Goal: Information Seeking & Learning: Learn about a topic

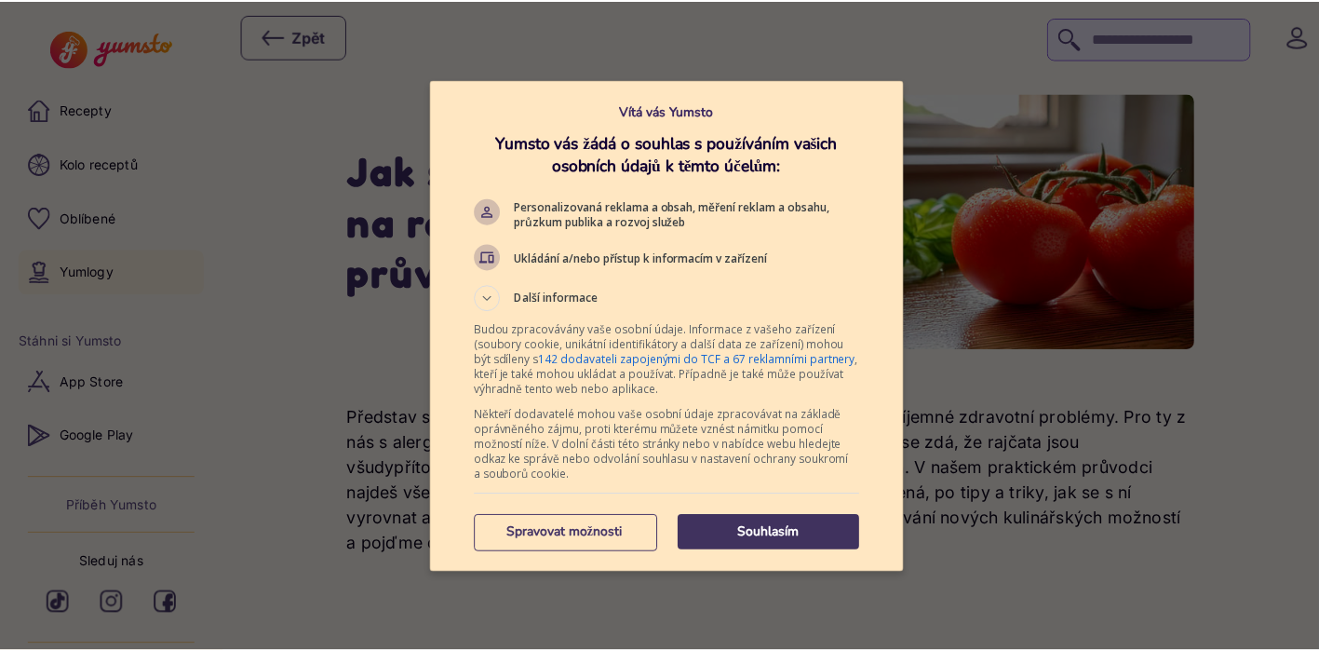
scroll to position [2, 0]
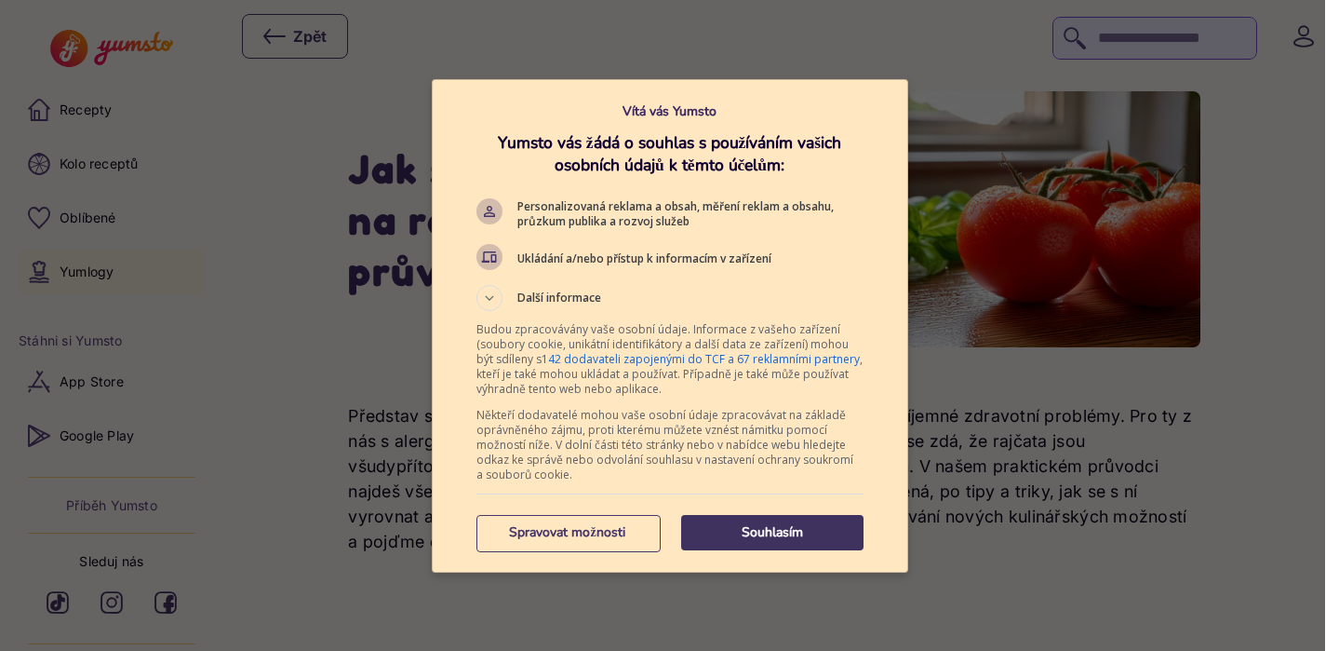
click at [727, 530] on p "Souhlasím" at bounding box center [772, 532] width 182 height 19
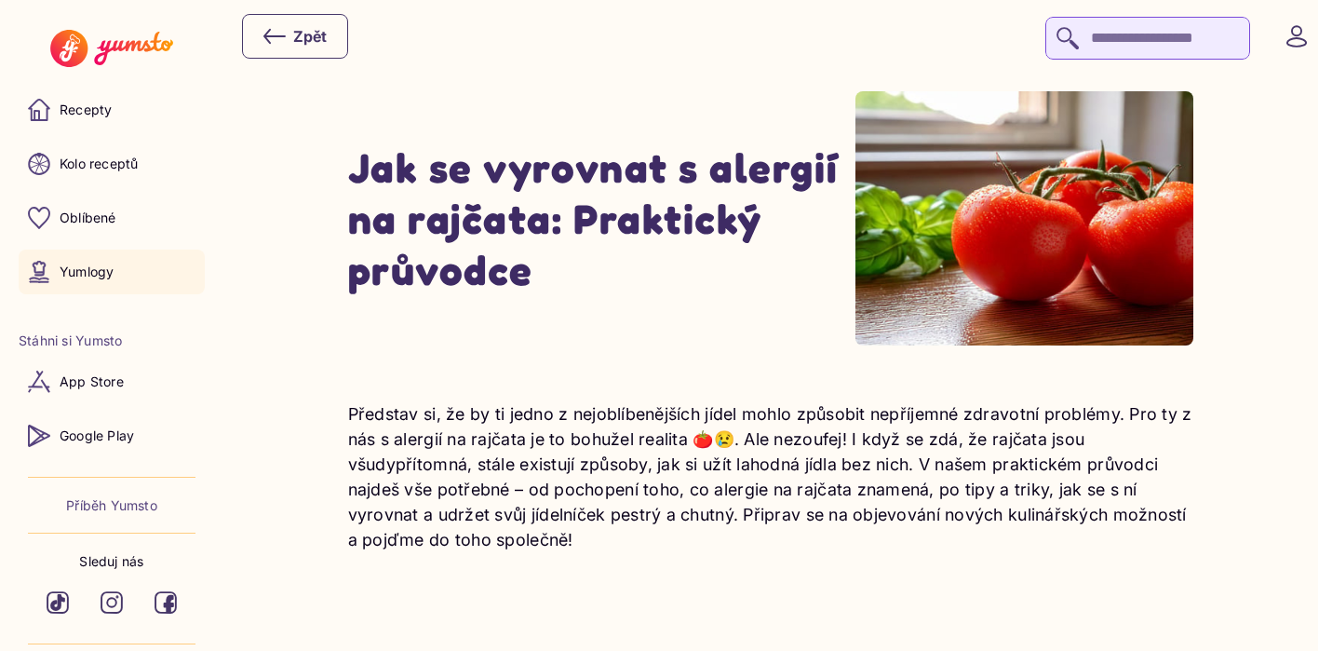
drag, startPoint x: 589, startPoint y: 580, endPoint x: 660, endPoint y: 506, distance: 102.0
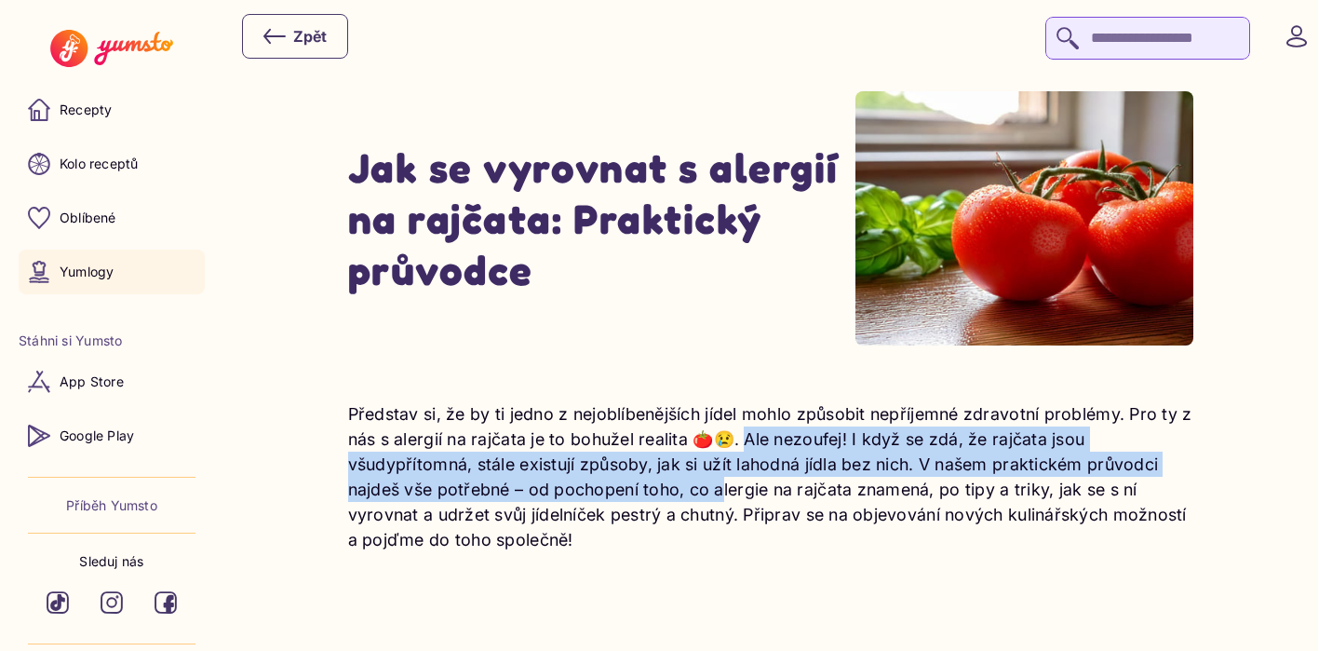
drag, startPoint x: 745, startPoint y: 437, endPoint x: 718, endPoint y: 491, distance: 59.9
click at [723, 486] on p "Představ si, že by ti jedno z nejoblíbenějších jídel mohlo způsobit nepříjemné …" at bounding box center [771, 476] width 846 height 151
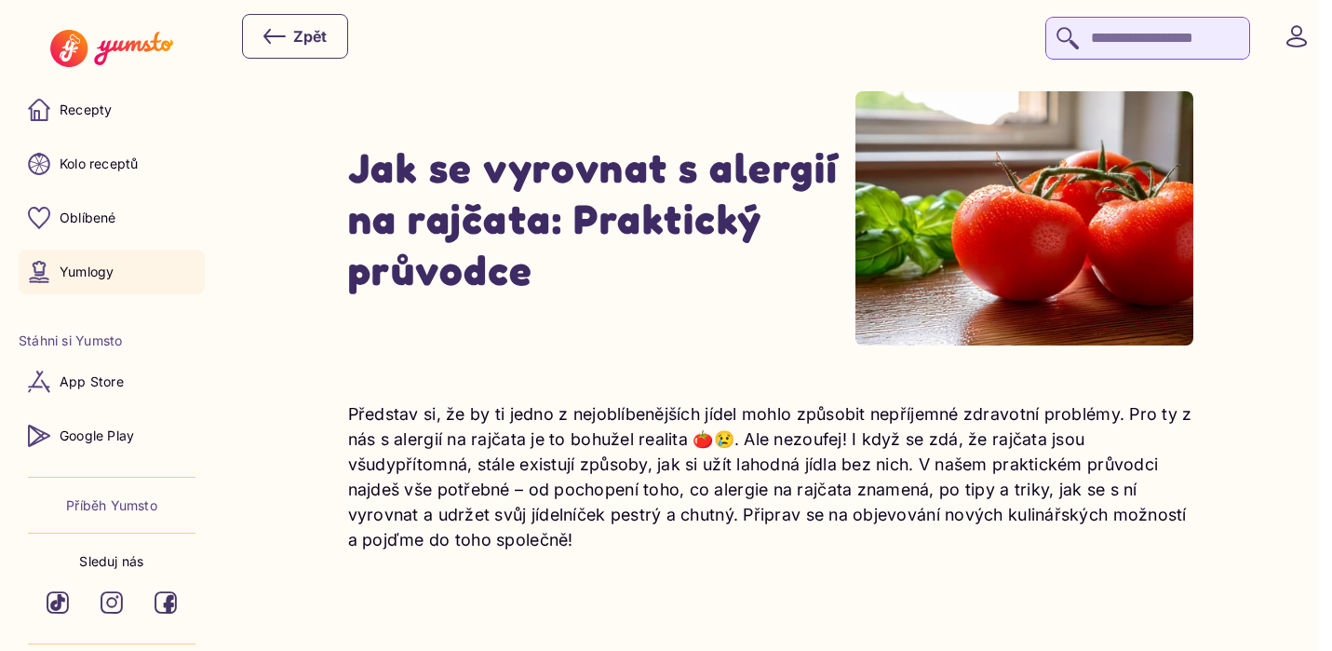
click at [622, 530] on p "Představ si, že by ti jedno z nejoblíbenějších jídel mohlo způsobit nepříjemné …" at bounding box center [771, 476] width 846 height 151
drag, startPoint x: 622, startPoint y: 530, endPoint x: 598, endPoint y: 530, distance: 24.2
click at [614, 530] on p "Představ si, že by ti jedno z nejoblíbenějších jídel mohlo způsobit nepříjemné …" at bounding box center [771, 476] width 846 height 151
drag, startPoint x: 537, startPoint y: 488, endPoint x: 610, endPoint y: 504, distance: 74.3
click at [611, 503] on p "Představ si, že by ti jedno z nejoblíbenějších jídel mohlo způsobit nepříjemné …" at bounding box center [771, 476] width 846 height 151
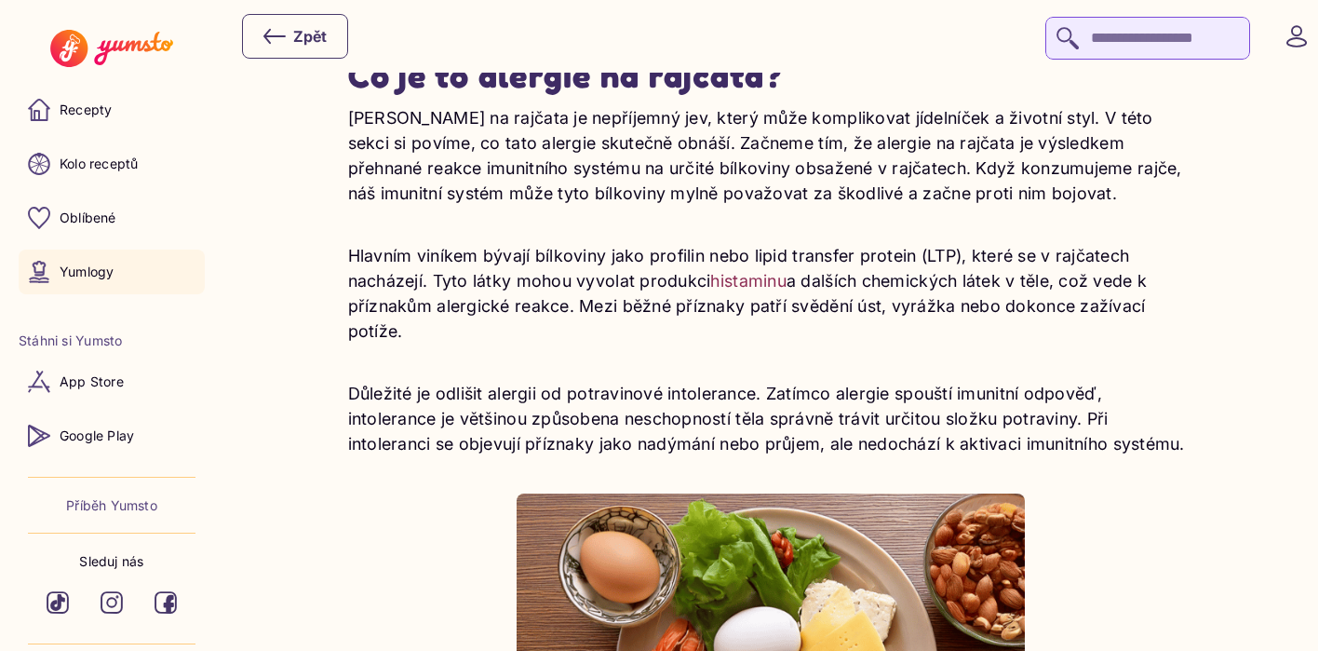
scroll to position [715, 0]
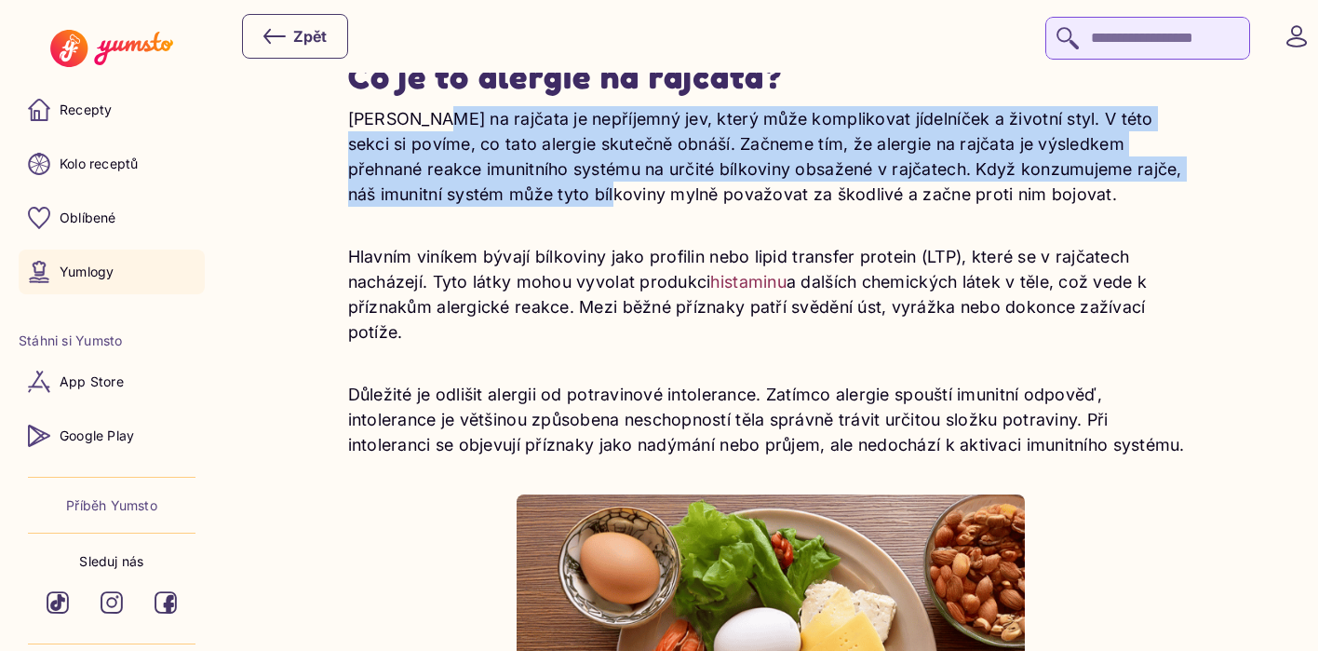
drag, startPoint x: 422, startPoint y: 114, endPoint x: 553, endPoint y: 189, distance: 150.9
click at [553, 190] on p "[PERSON_NAME] na rajčata je nepříjemný jev, který může komplikovat jídelníček a…" at bounding box center [771, 156] width 846 height 101
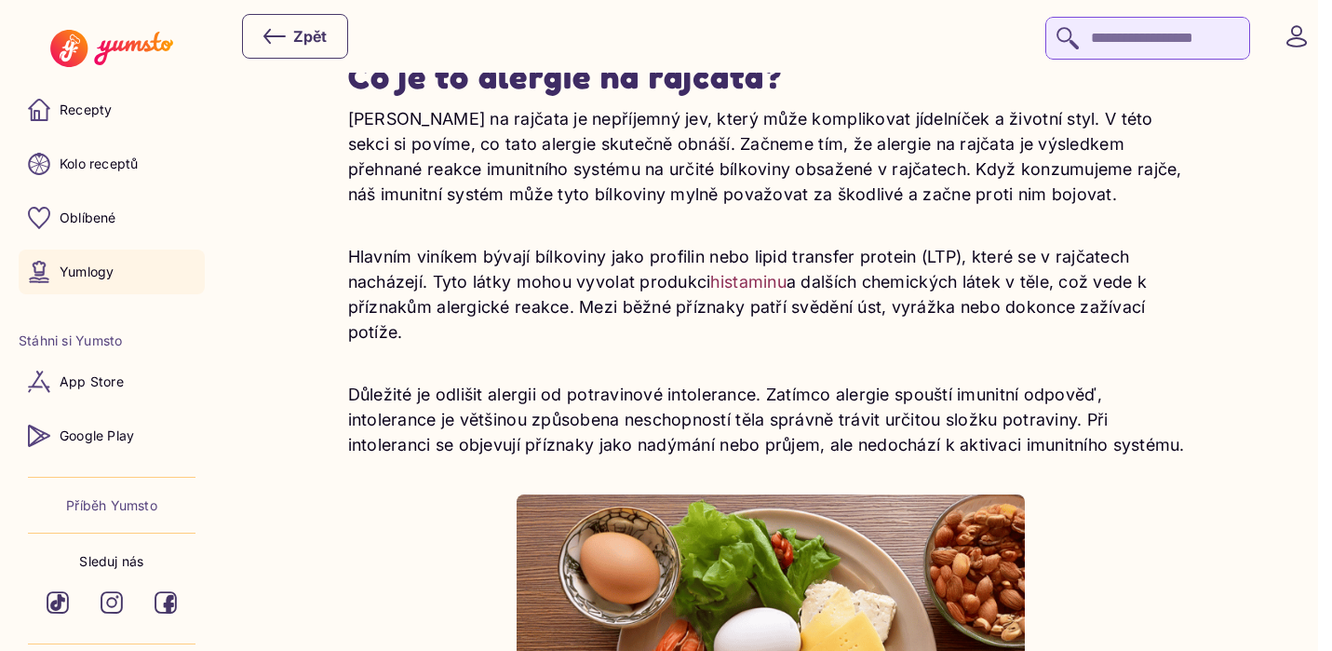
click at [517, 262] on p "Hlavním viníkem bývají bílkoviny jako profilin nebo lipid transfer protein (LTP…" at bounding box center [771, 294] width 846 height 101
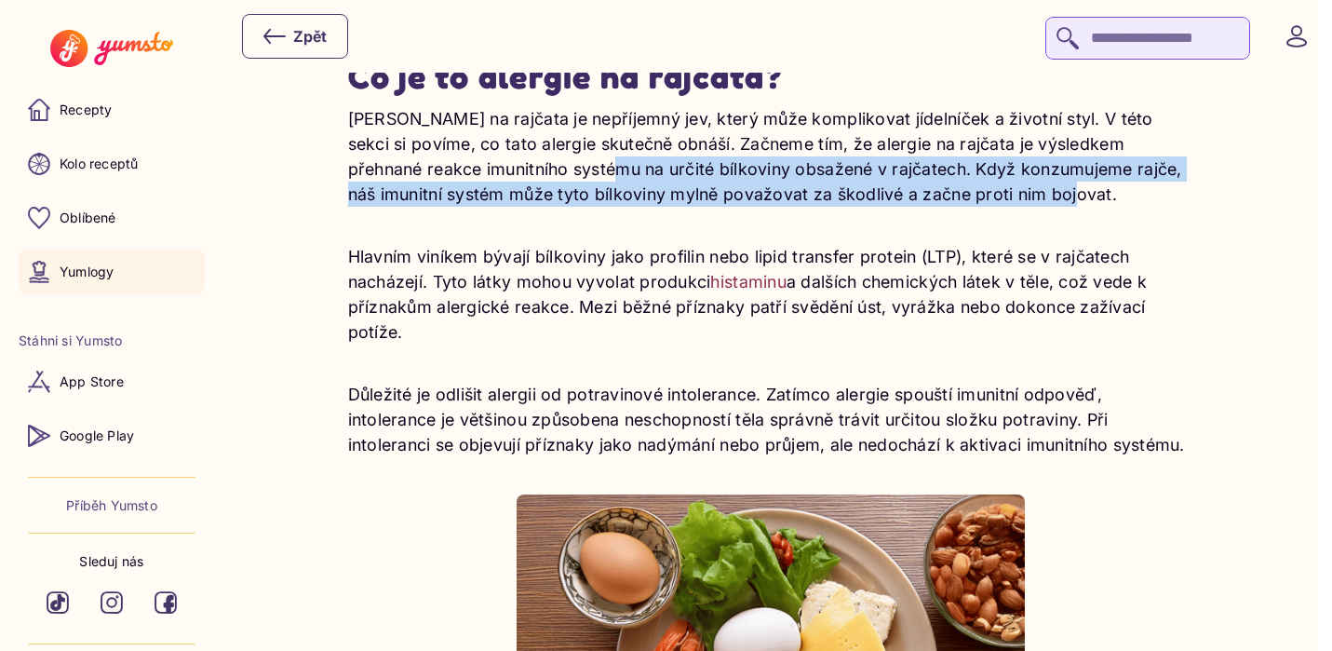
drag, startPoint x: 524, startPoint y: 178, endPoint x: 575, endPoint y: 217, distance: 64.4
click at [575, 217] on div "[PERSON_NAME] na rajčata je nepříjemný jev, který může komplikovat jídelníček a…" at bounding box center [771, 599] width 846 height 987
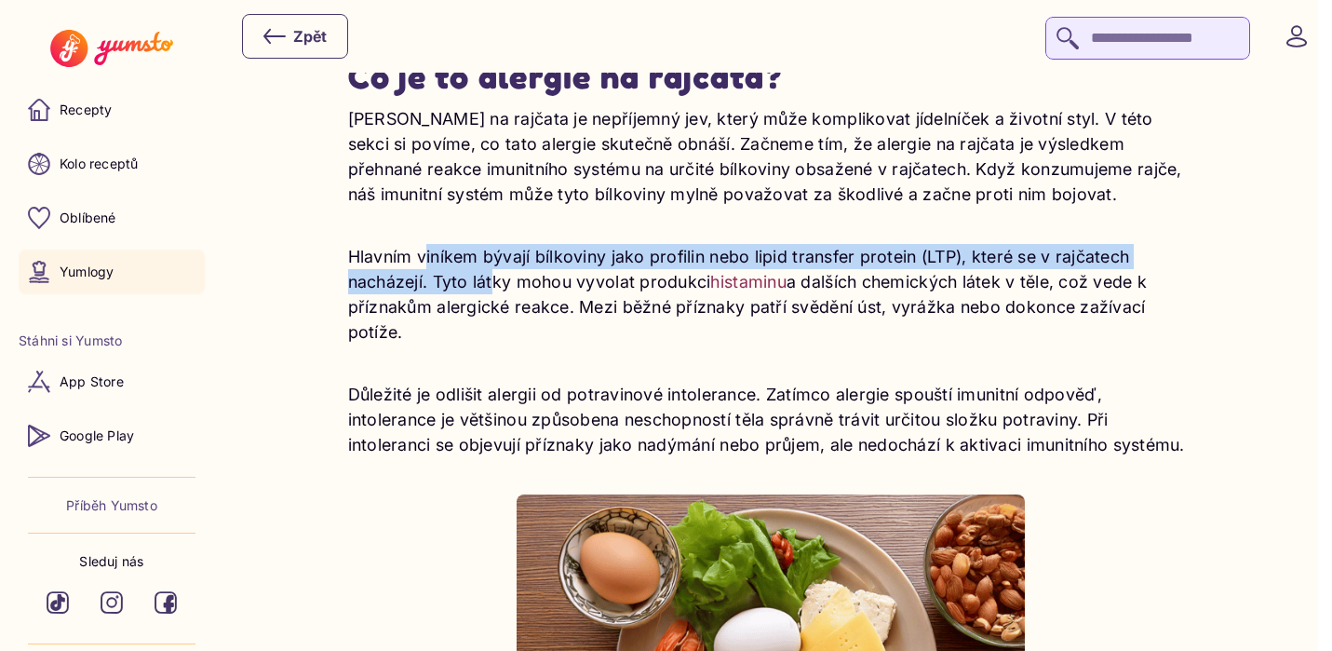
drag, startPoint x: 417, startPoint y: 262, endPoint x: 483, endPoint y: 280, distance: 68.7
click at [486, 281] on p "Hlavním viníkem bývají bílkoviny jako profilin nebo lipid transfer protein (LTP…" at bounding box center [771, 294] width 846 height 101
click at [483, 280] on p "Hlavním viníkem bývají bílkoviny jako profilin nebo lipid transfer protein (LTP…" at bounding box center [771, 294] width 846 height 101
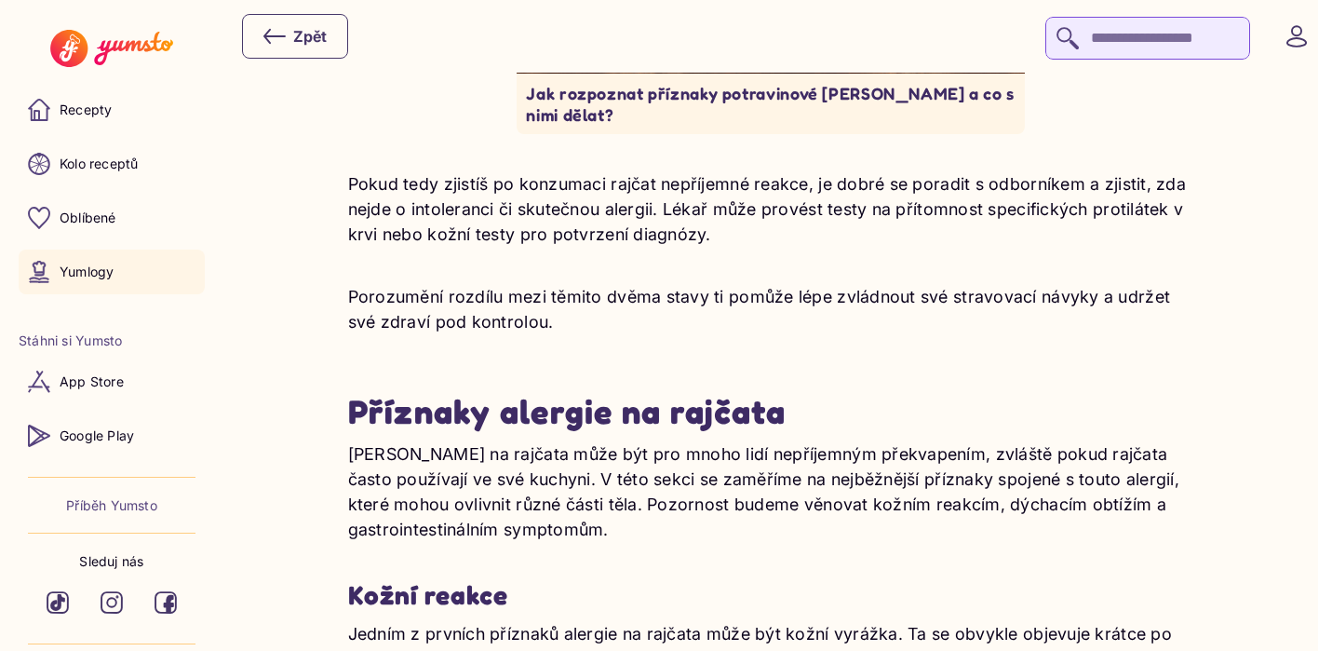
scroll to position [1510, 0]
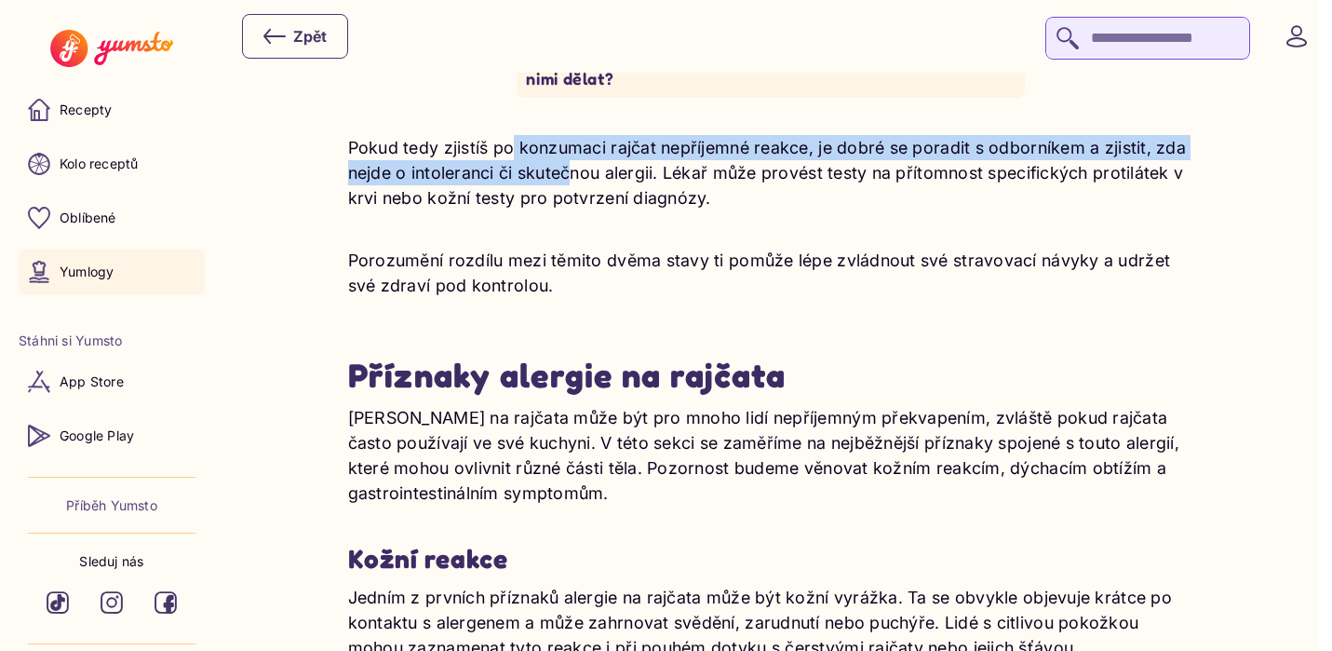
drag, startPoint x: 502, startPoint y: 128, endPoint x: 567, endPoint y: 158, distance: 72.0
click at [567, 158] on p "Pokud tedy zjistíš po konzumaci rajčat nepříjemné reakce, je dobré se poradit s…" at bounding box center [771, 172] width 846 height 75
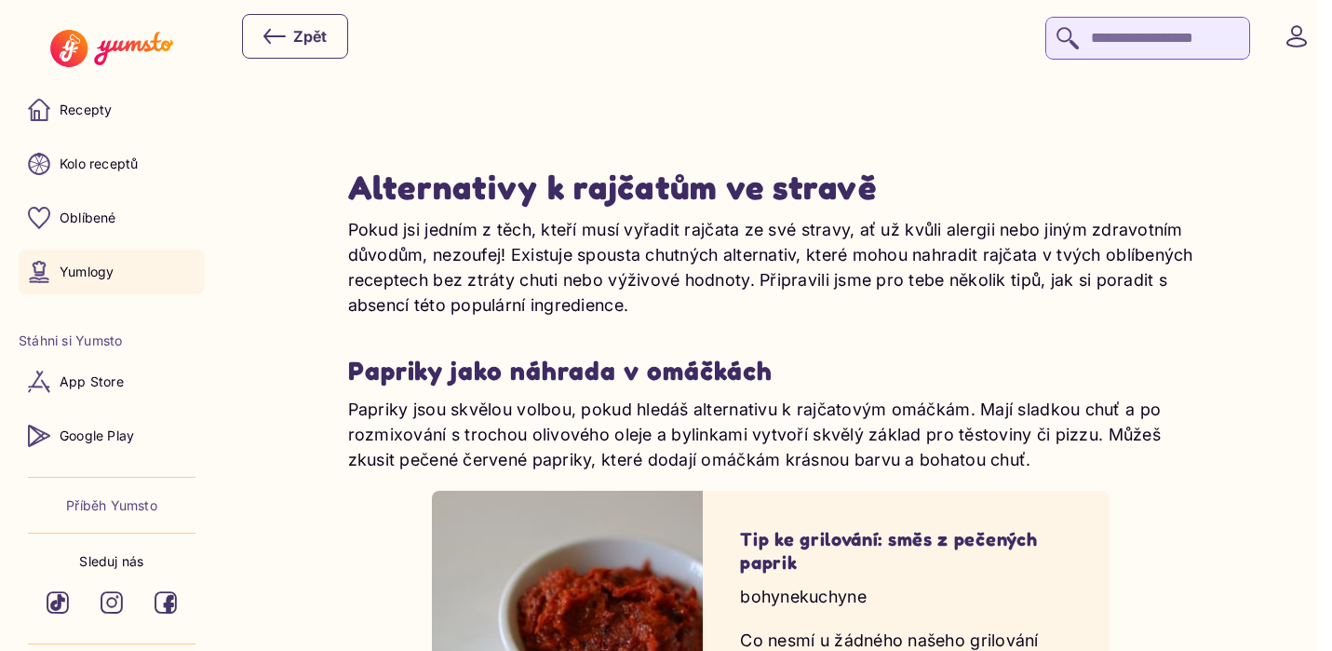
scroll to position [5268, 0]
